Goal: Information Seeking & Learning: Learn about a topic

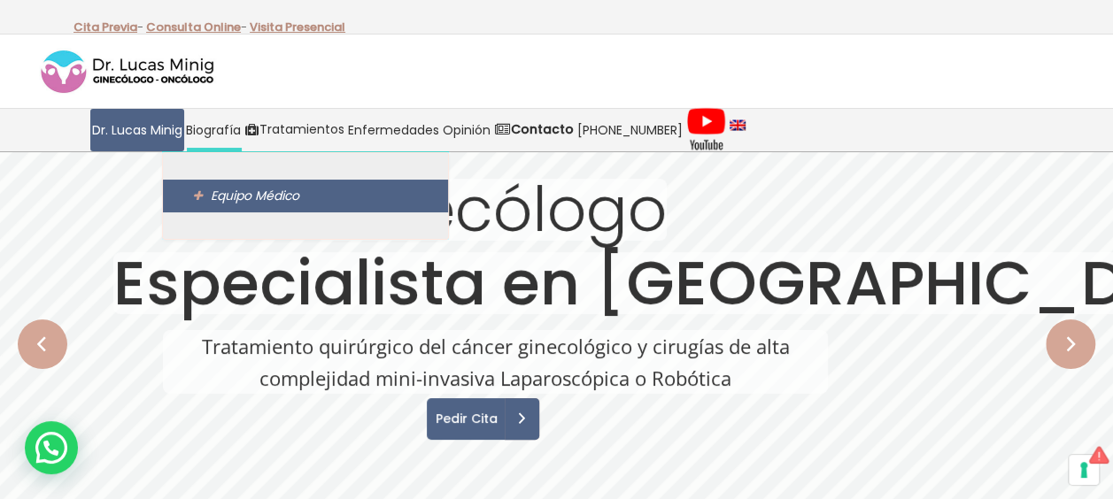
click at [253, 198] on span "Equipo Médico" at bounding box center [255, 196] width 89 height 18
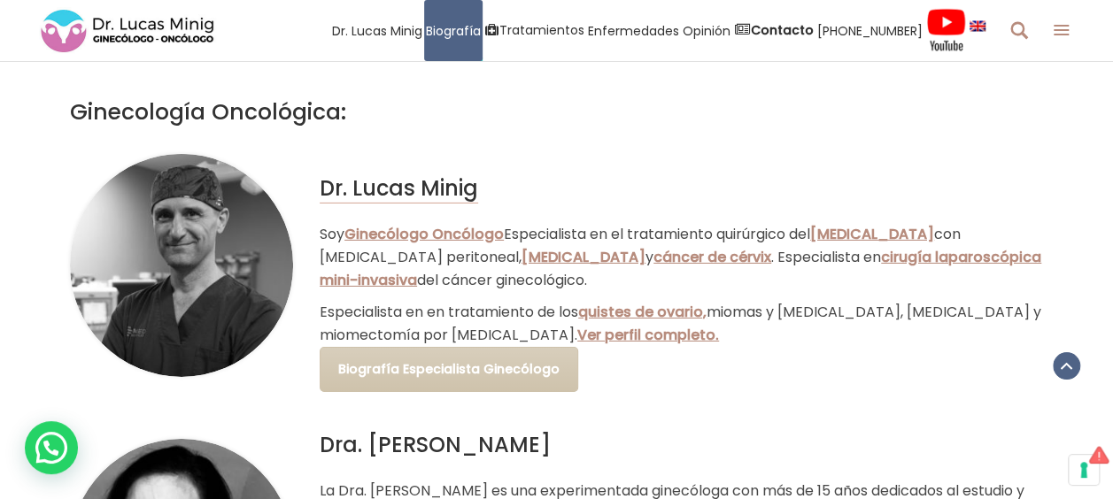
scroll to position [2833, 0]
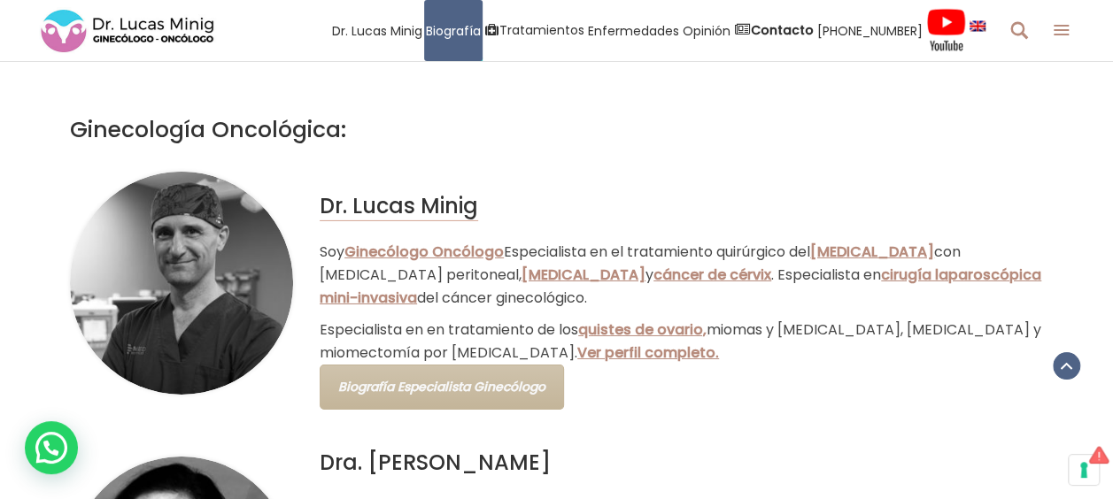
click at [459, 400] on link "Biografía Especialista Ginecólogo" at bounding box center [442, 387] width 244 height 45
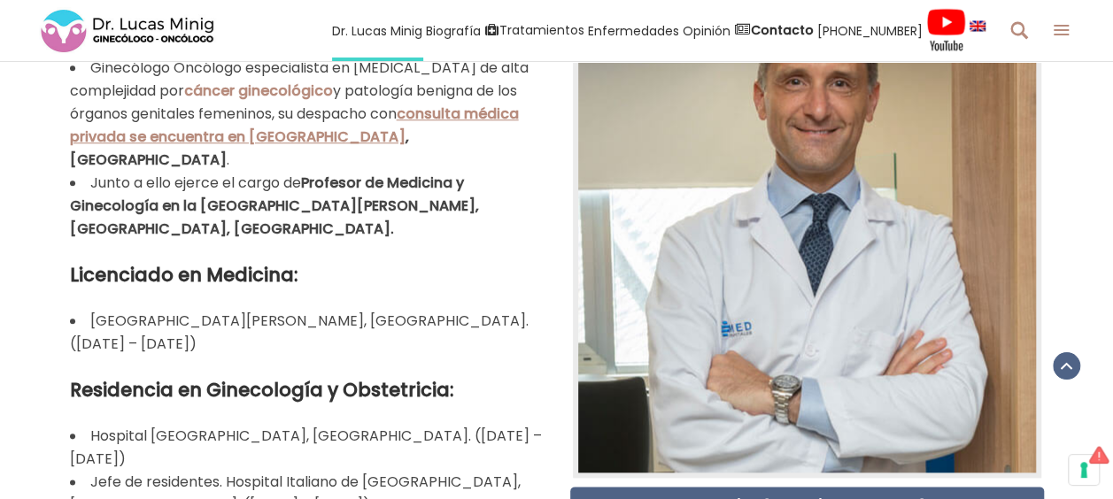
scroll to position [974, 0]
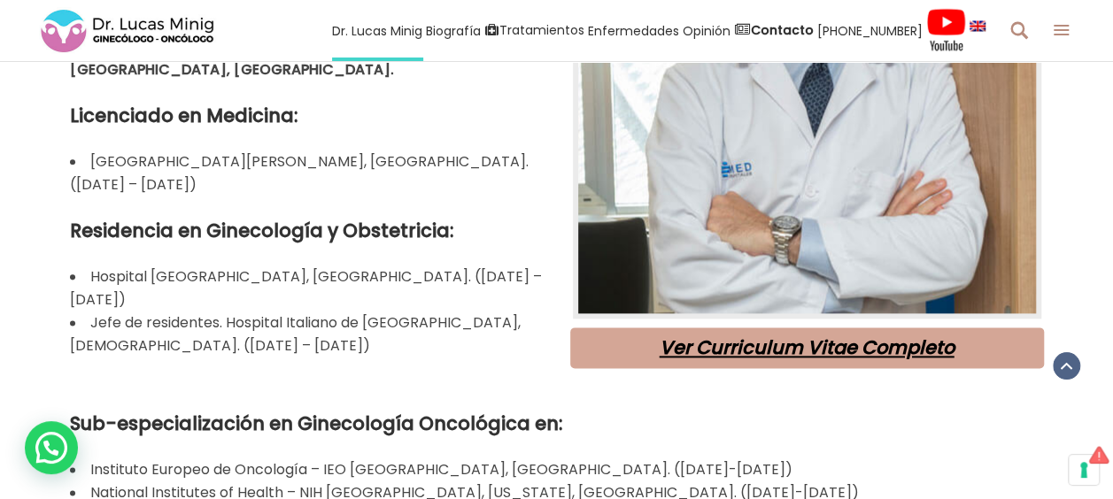
click at [791, 342] on link "Ver Curriculum Vitae Completo" at bounding box center [807, 348] width 295 height 26
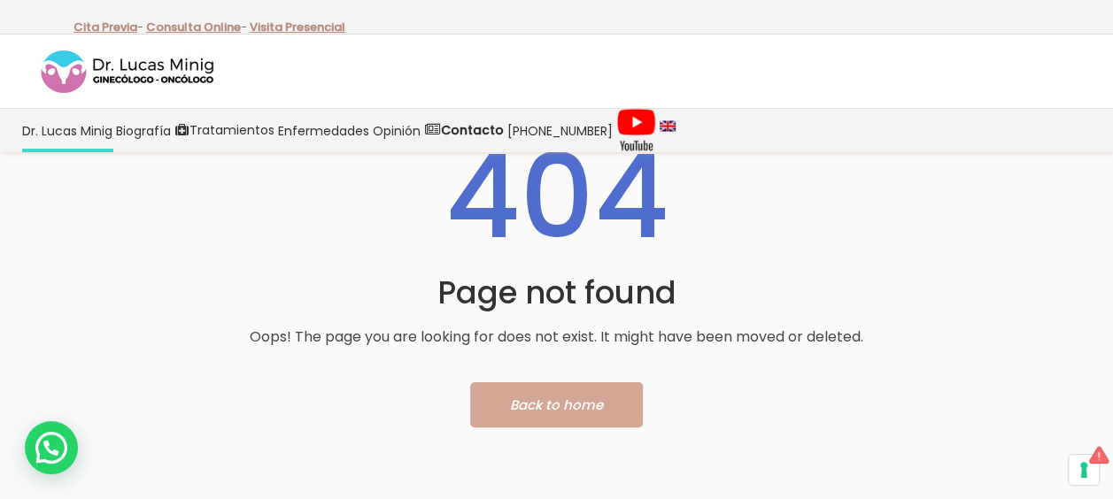
click at [567, 402] on span "Back to home" at bounding box center [556, 405] width 93 height 19
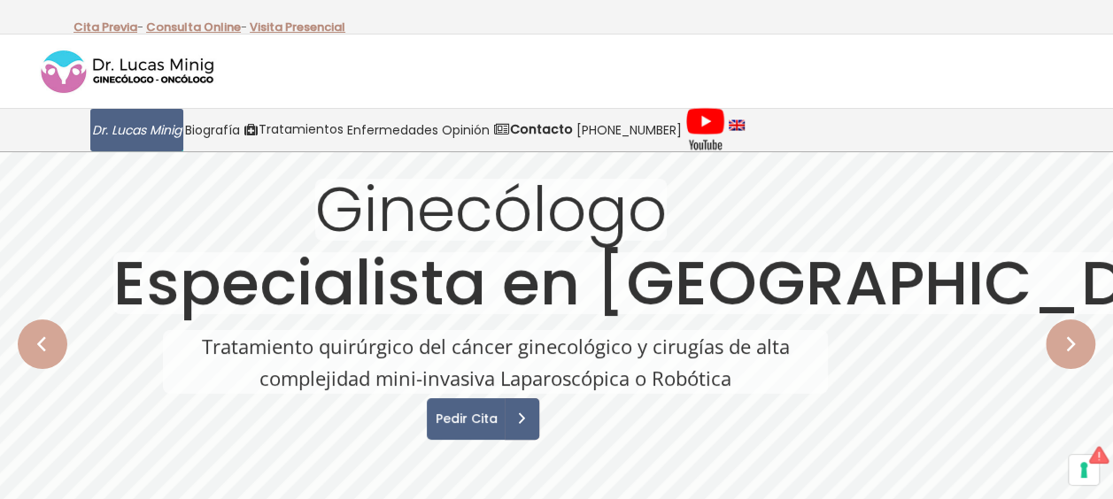
click at [158, 124] on span "Dr. Lucas Minig" at bounding box center [136, 130] width 89 height 20
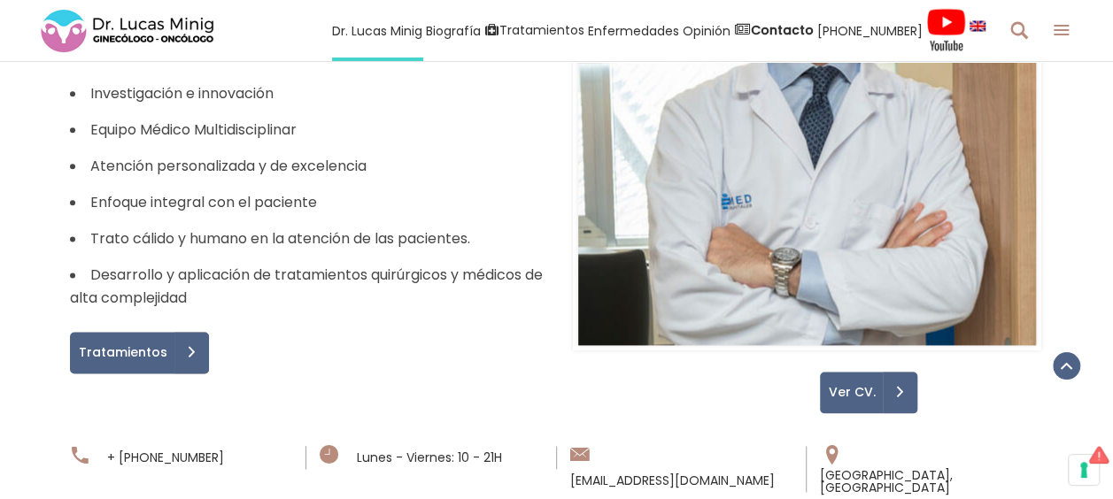
scroll to position [1151, 0]
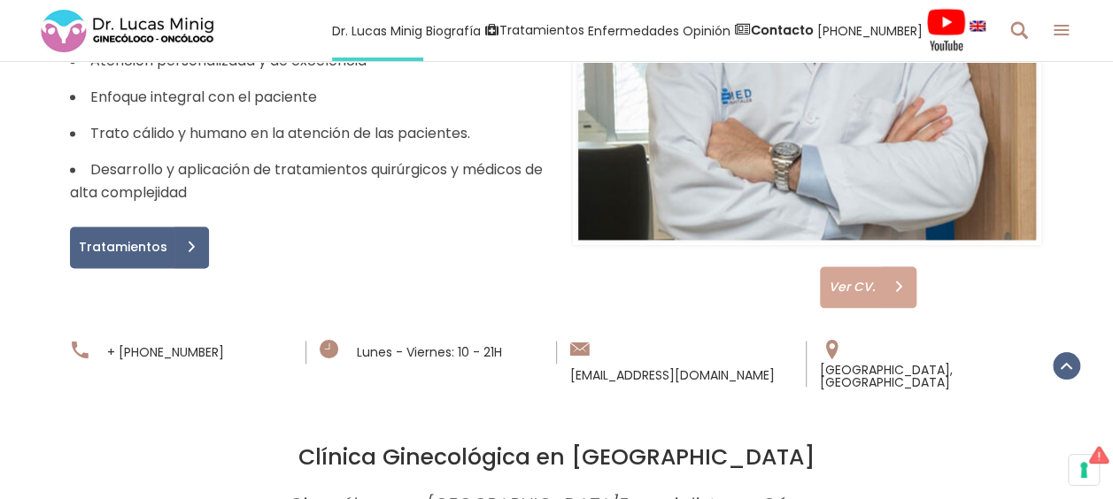
click at [860, 281] on span "Ver CV." at bounding box center [849, 287] width 58 height 12
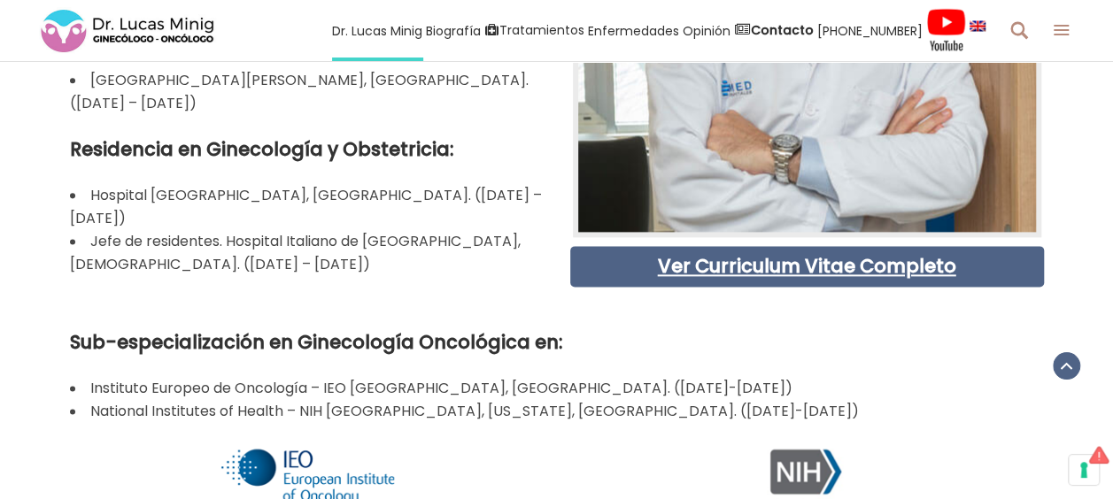
scroll to position [1062, 0]
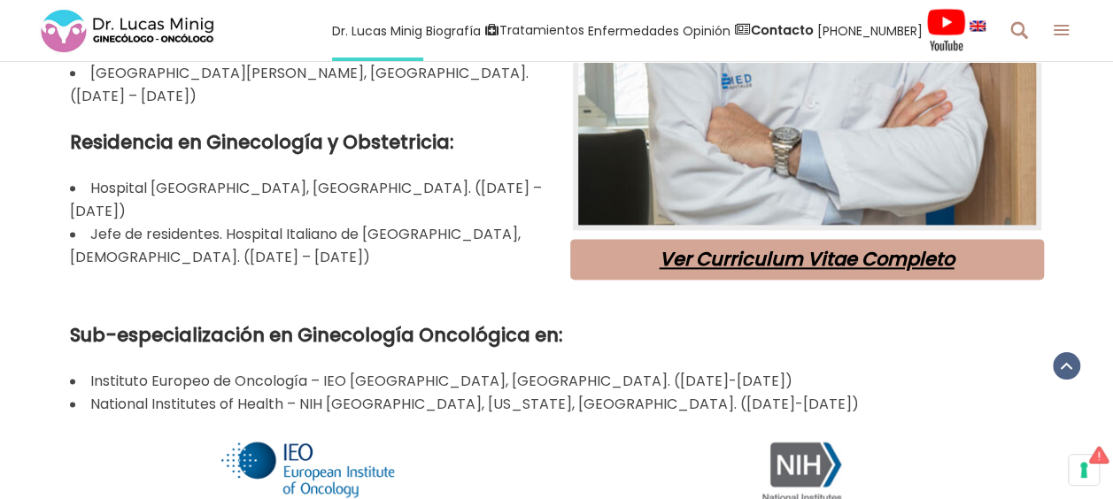
click at [852, 257] on link "Ver Curriculum Vitae Completo" at bounding box center [807, 259] width 295 height 26
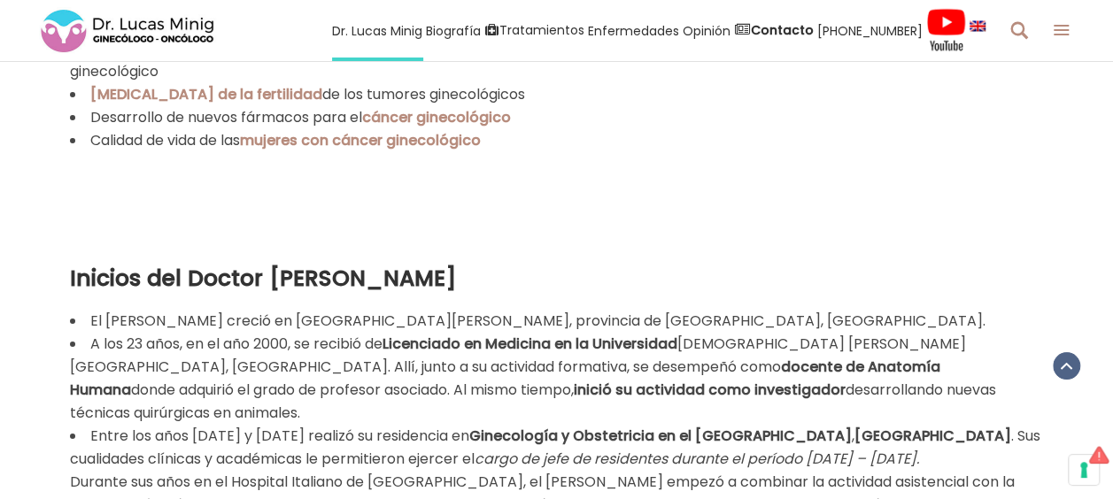
scroll to position [2921, 0]
